Goal: Check status: Check status

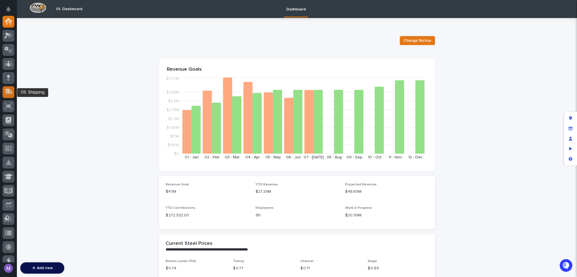
click at [14, 91] on div at bounding box center [9, 92] width 12 height 12
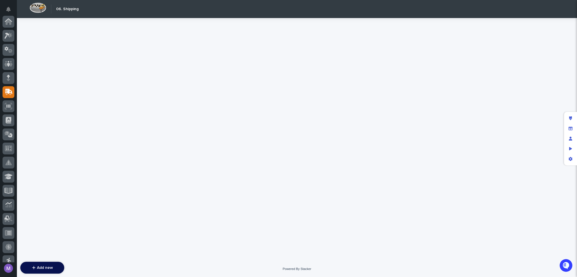
scroll to position [70, 0]
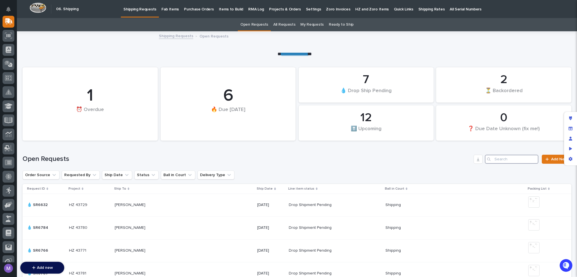
click at [505, 156] on input "Search" at bounding box center [512, 159] width 54 height 9
paste input "6856"
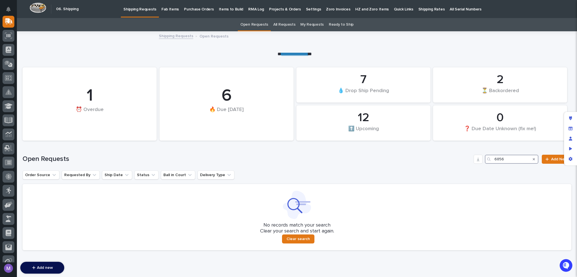
type input "6856"
click at [277, 25] on link "All Requests" at bounding box center [284, 24] width 22 height 13
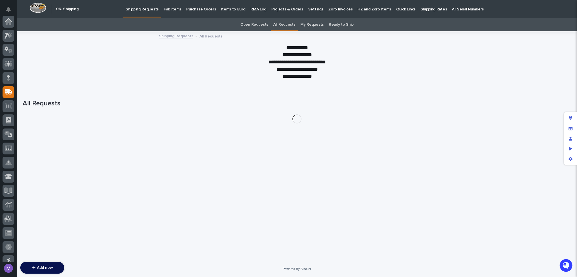
scroll to position [70, 0]
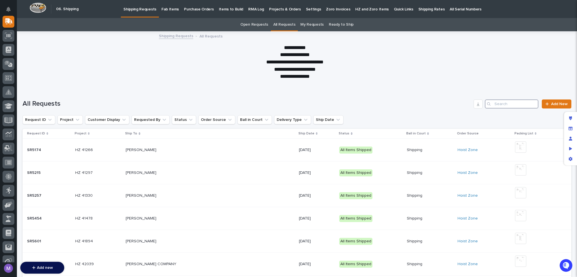
click at [500, 103] on input "Search" at bounding box center [512, 103] width 54 height 9
paste input "6856"
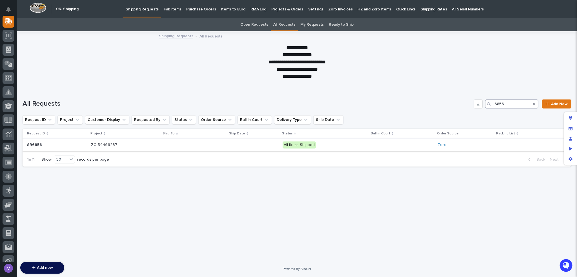
type input "6856"
click at [240, 145] on p "-" at bounding box center [254, 144] width 49 height 5
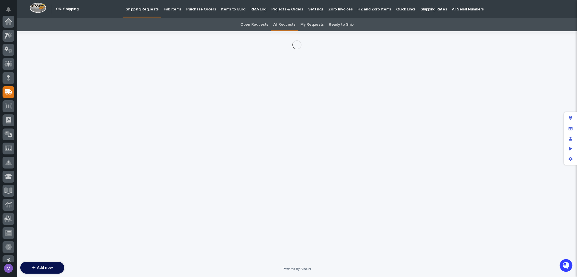
scroll to position [70, 0]
